Goal: Task Accomplishment & Management: Manage account settings

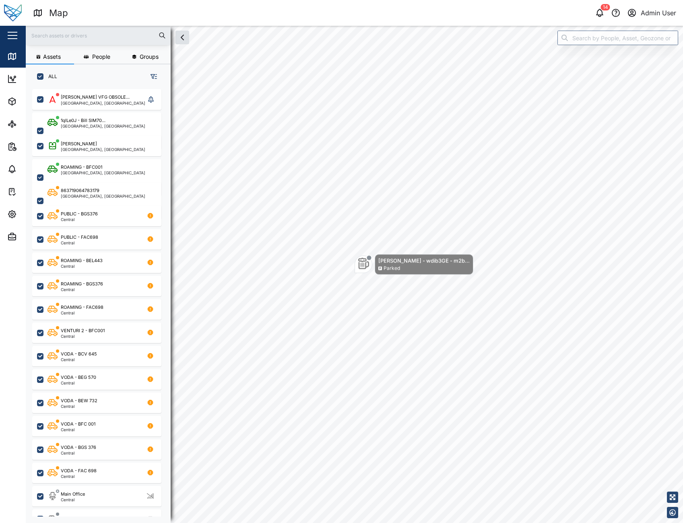
scroll to position [424, 126]
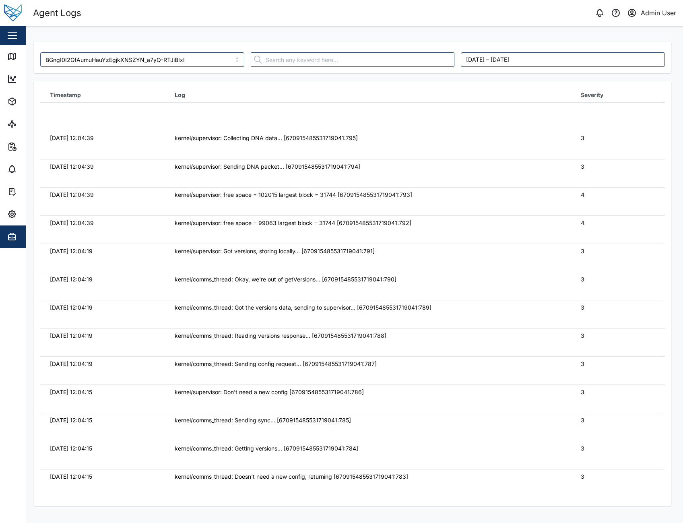
scroll to position [81, 0]
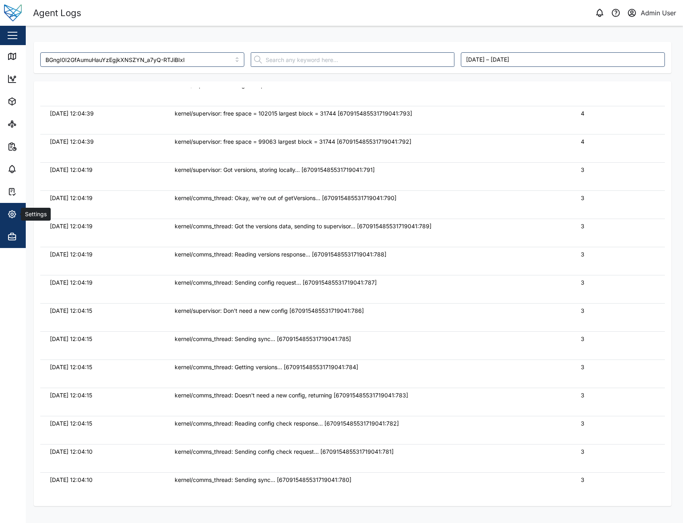
click at [17, 217] on div "Settings" at bounding box center [43, 214] width 73 height 10
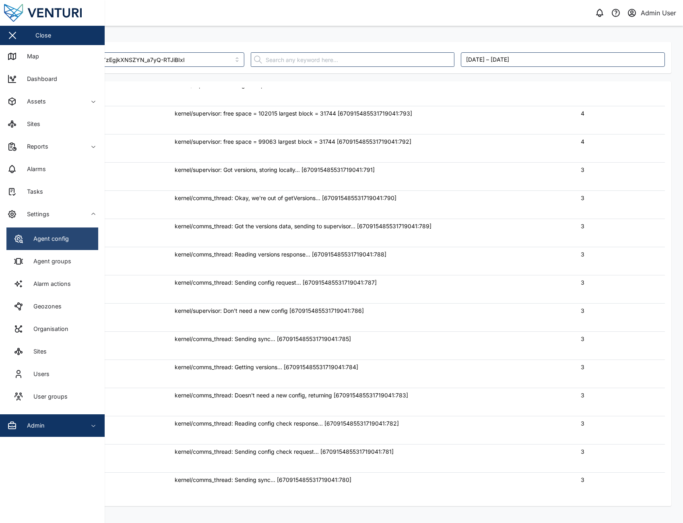
click at [86, 245] on link "Agent config" at bounding box center [52, 238] width 92 height 23
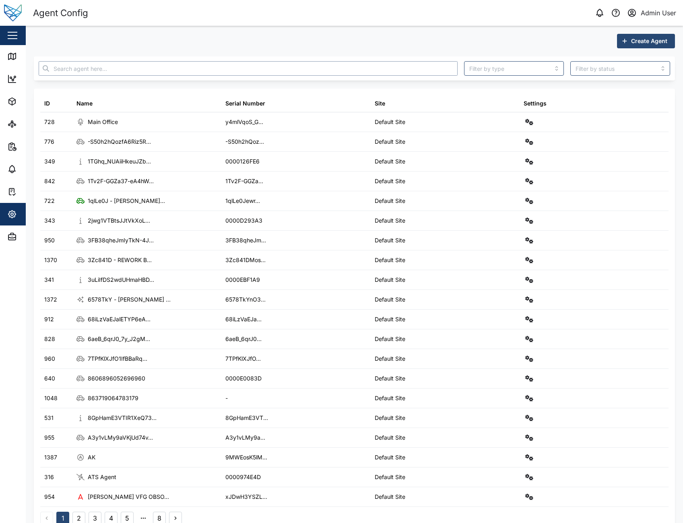
click at [278, 70] on input "text" at bounding box center [248, 68] width 419 height 14
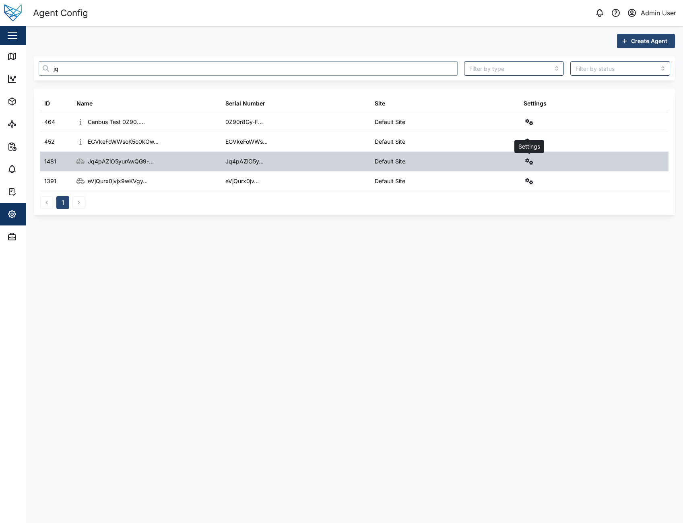
type input "jq"
click at [532, 165] on button "button" at bounding box center [529, 161] width 11 height 11
click at [512, 202] on link "Agent logs" at bounding box center [496, 197] width 74 height 17
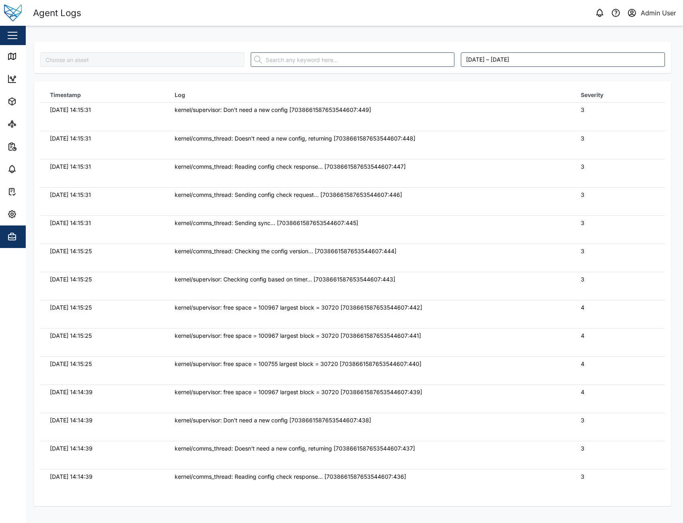
type input "Jq4pAZiO5yurAwQG9--13SWKP0GO1XWcGPoAZFKGJ0w"
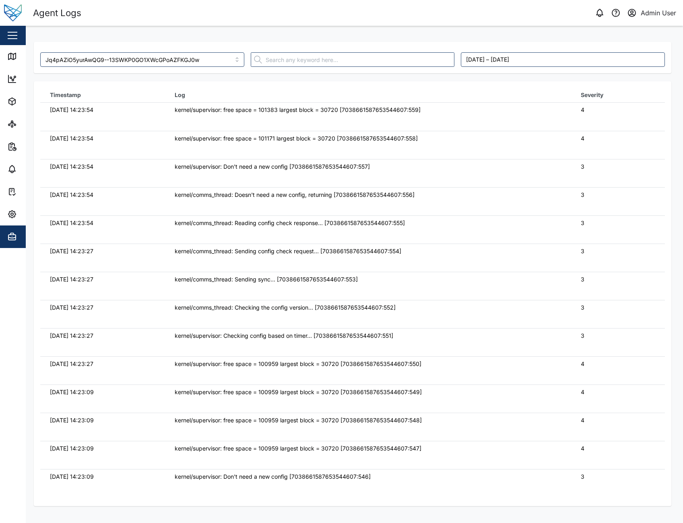
click at [482, 12] on div "0 Admin User" at bounding box center [523, 12] width 322 height 11
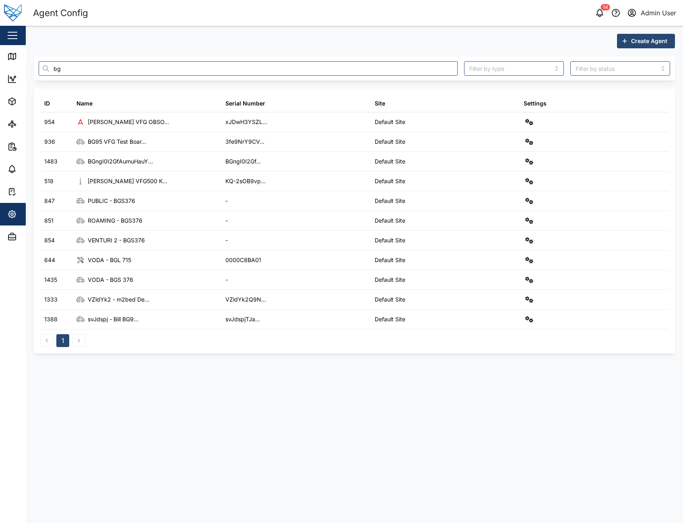
click at [482, 39] on div "Create Agent" at bounding box center [354, 41] width 641 height 14
click at [288, 441] on main "Create Agent bg ID Name Serial Number Site Settings 954 Adam Desk VFG OBSO... x…" at bounding box center [354, 274] width 657 height 497
click at [216, 355] on div "Create Agent bg ID Name Serial Number Site Settings 954 Adam Desk VFG OBSO... x…" at bounding box center [354, 194] width 657 height 336
click at [501, 406] on main "Create Agent bg ID Name Serial Number Site Settings 954 Adam Desk VFG OBSO... x…" at bounding box center [354, 274] width 657 height 497
click at [489, 37] on div "Create Agent" at bounding box center [354, 41] width 641 height 14
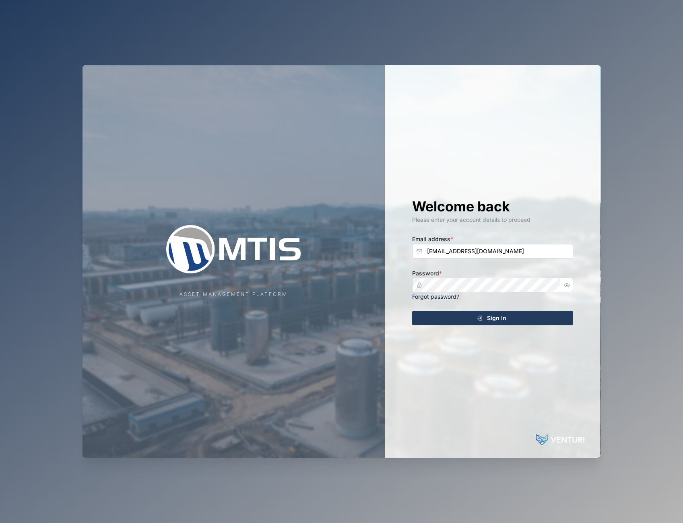
click at [503, 322] on span "Sign In" at bounding box center [496, 318] width 19 height 14
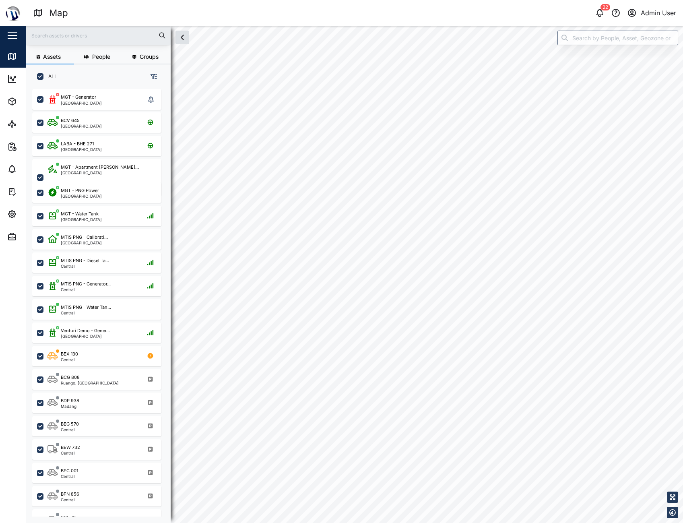
checkbox input "true"
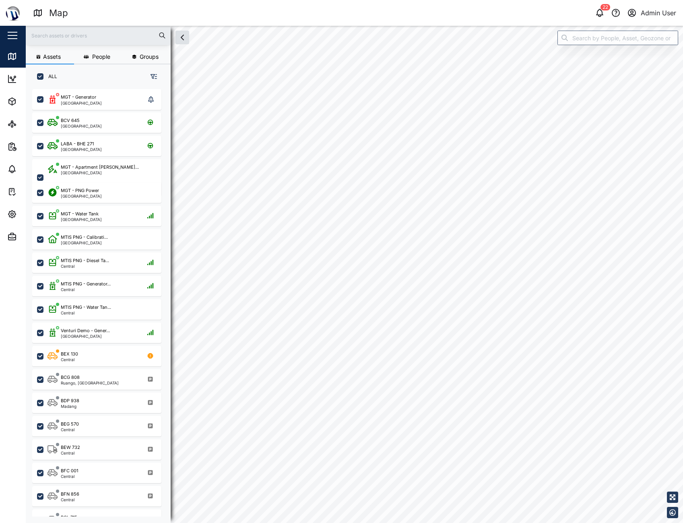
checkbox input "true"
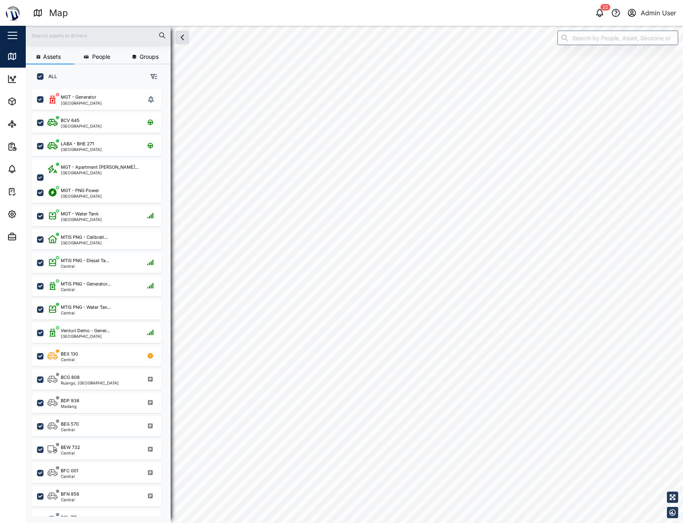
checkbox input "true"
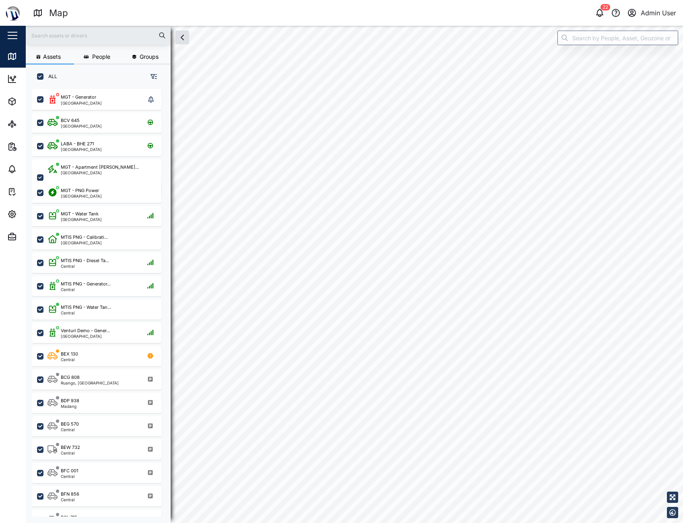
checkbox input "true"
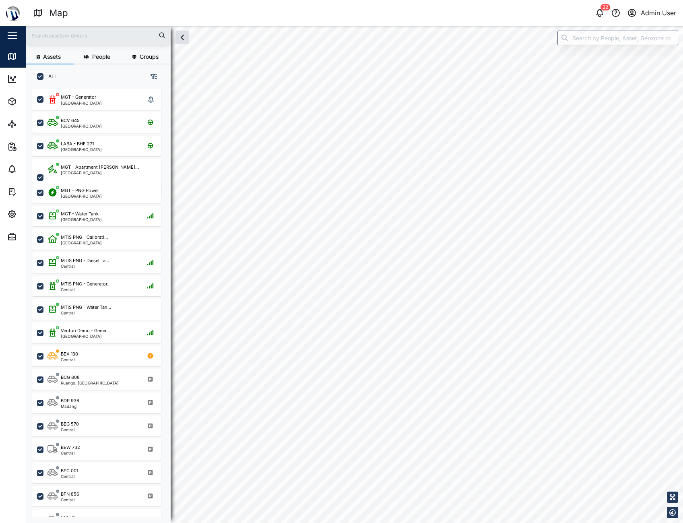
checkbox input "true"
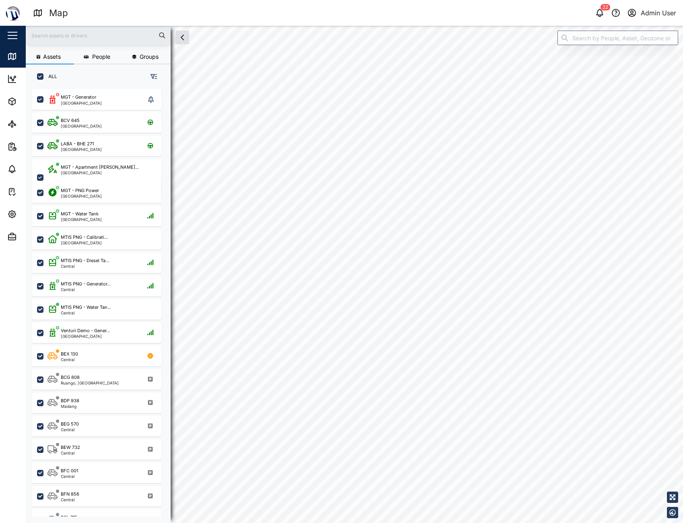
checkbox input "true"
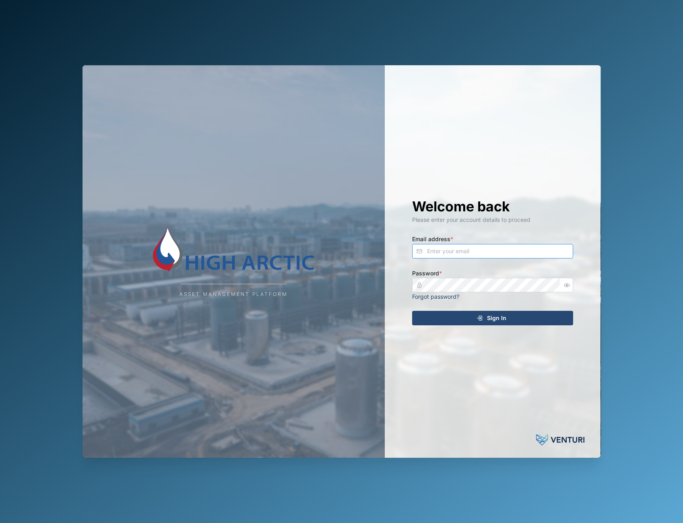
type input "adam.kerepa@venturi.io"
click at [492, 321] on span "Sign In" at bounding box center [496, 318] width 19 height 14
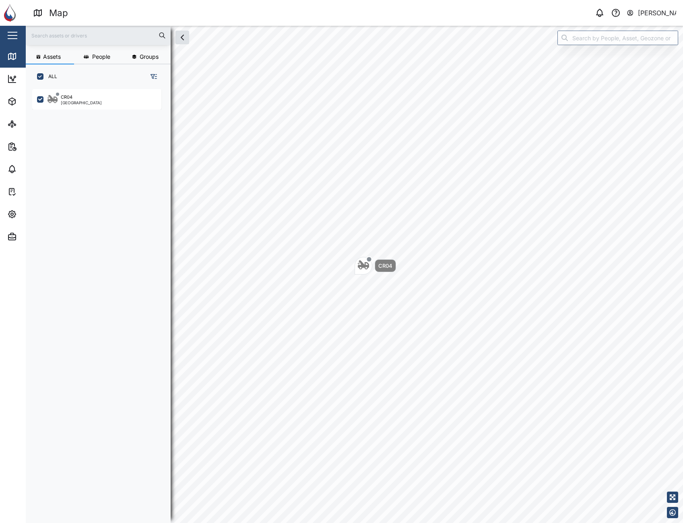
scroll to position [424, 126]
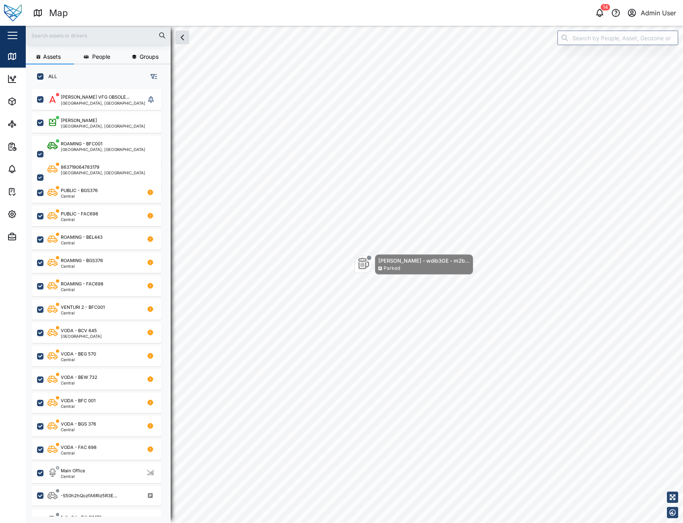
scroll to position [424, 126]
click at [16, 111] on span "Assets" at bounding box center [43, 101] width 73 height 23
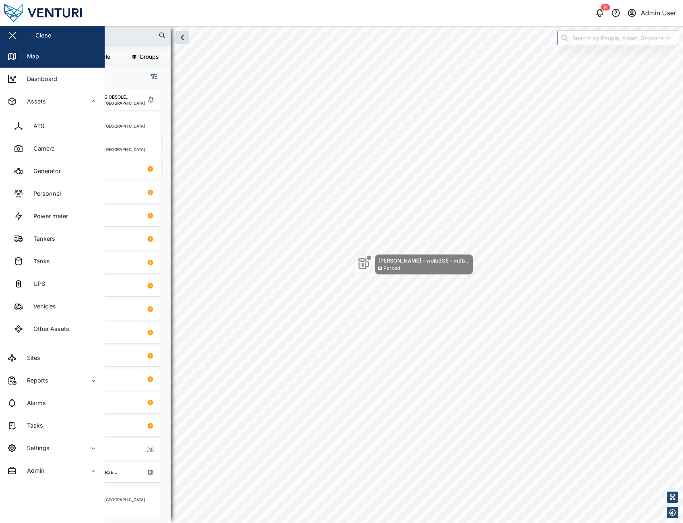
click at [440, 8] on div "14 Admin User" at bounding box center [523, 12] width 322 height 11
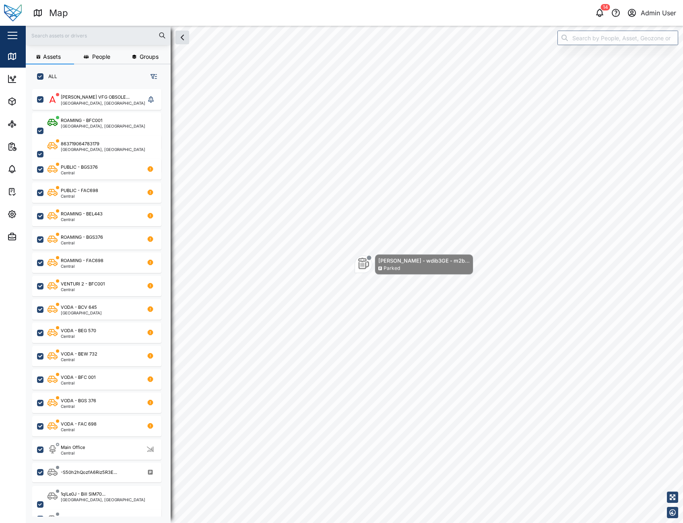
click at [440, 8] on div "14 Admin User" at bounding box center [523, 12] width 322 height 11
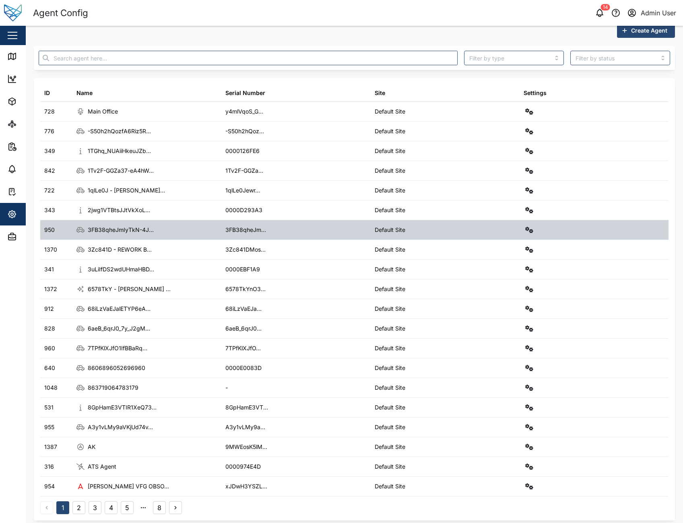
scroll to position [16, 0]
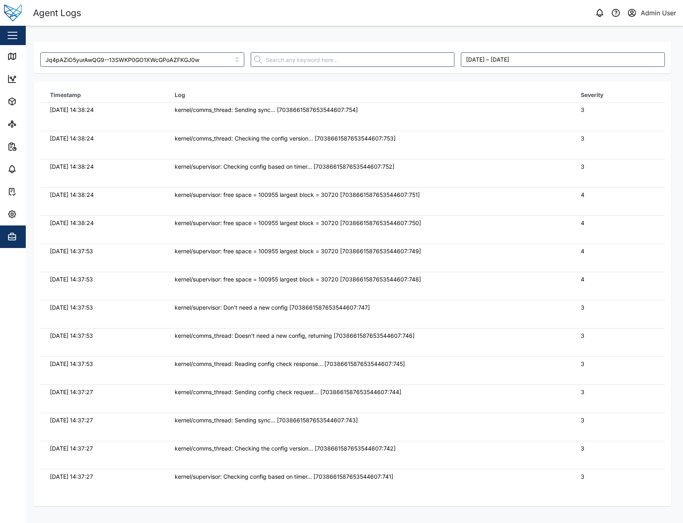
click at [492, 18] on div "0 Admin User" at bounding box center [523, 12] width 322 height 11
click at [368, 27] on div "Jq4pAZiO5yurAwQG9--13SWKP0GO1XWcGPoAZFKGJ0w August 20, 2025 – August 27, 2025 T…" at bounding box center [354, 34] width 657 height 16
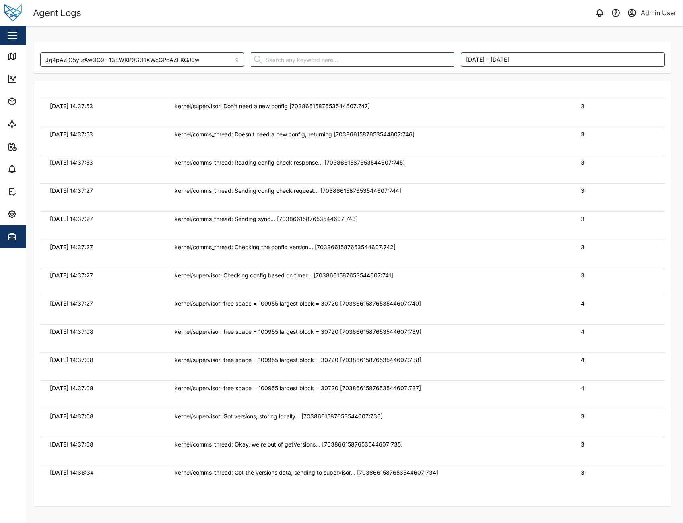
scroll to position [443, 0]
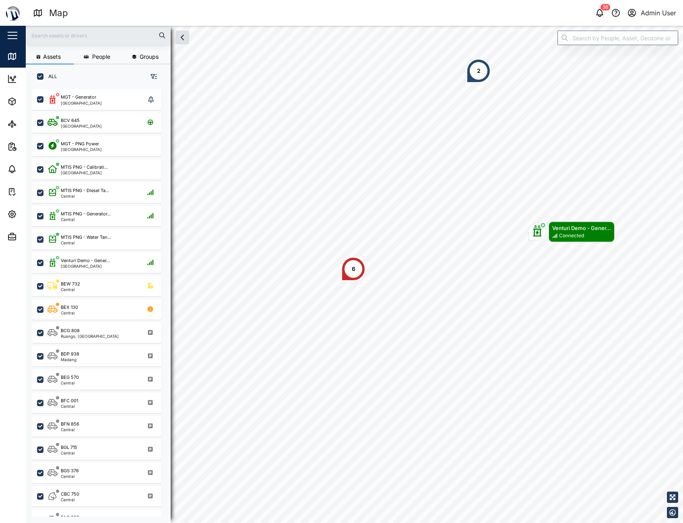
scroll to position [424, 126]
